Goal: Navigation & Orientation: Understand site structure

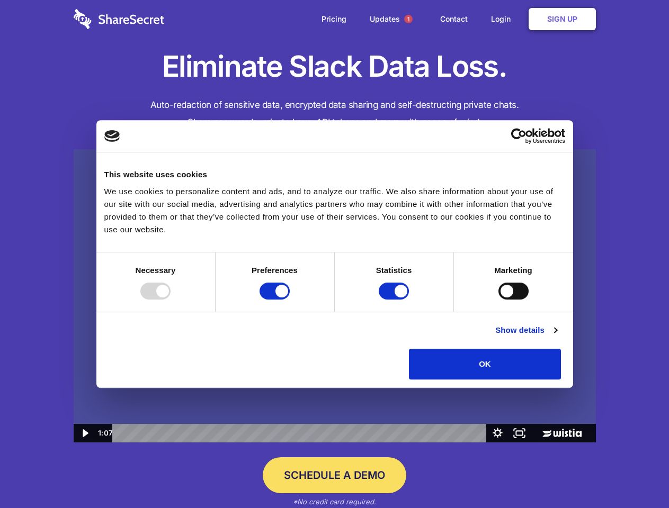
click at [334, 254] on img at bounding box center [335, 296] width 522 height 294
click at [171, 300] on div at bounding box center [155, 291] width 30 height 17
click at [290, 300] on input "Preferences" at bounding box center [274, 291] width 30 height 17
checkbox input "false"
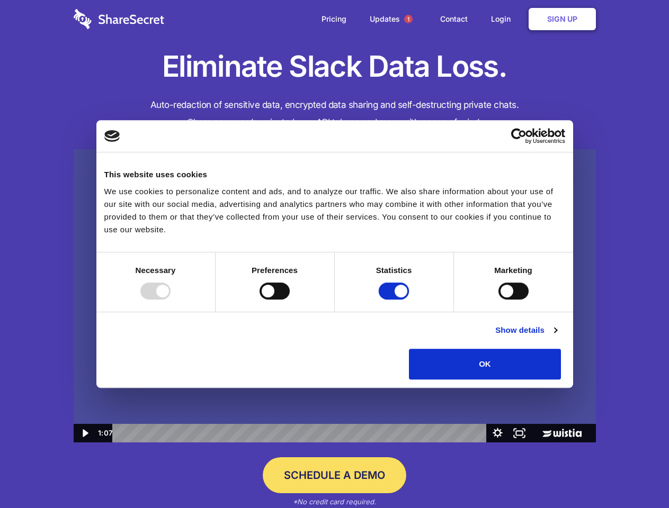
click at [395, 300] on input "Statistics" at bounding box center [394, 291] width 30 height 17
checkbox input "false"
click at [498, 300] on input "Marketing" at bounding box center [513, 291] width 30 height 17
checkbox input "true"
click at [557, 337] on link "Show details" at bounding box center [525, 330] width 61 height 13
